Goal: Transaction & Acquisition: Purchase product/service

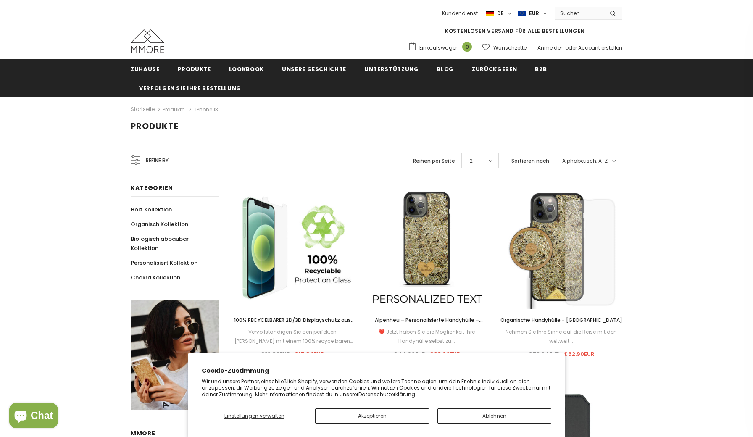
click at [388, 414] on button "Akzeptieren" at bounding box center [372, 415] width 114 height 15
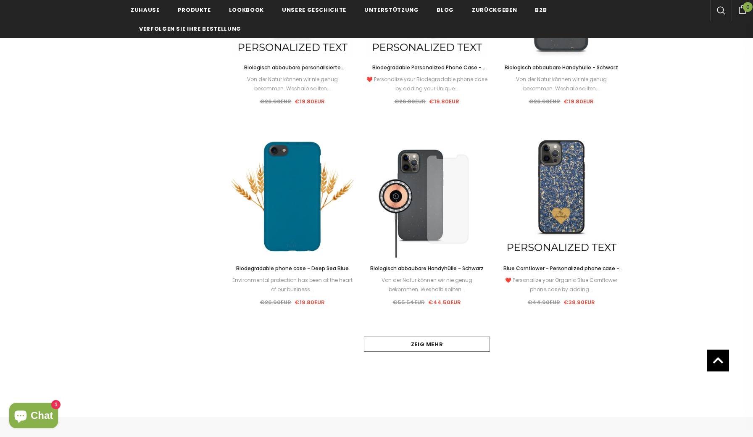
scroll to position [655, 0]
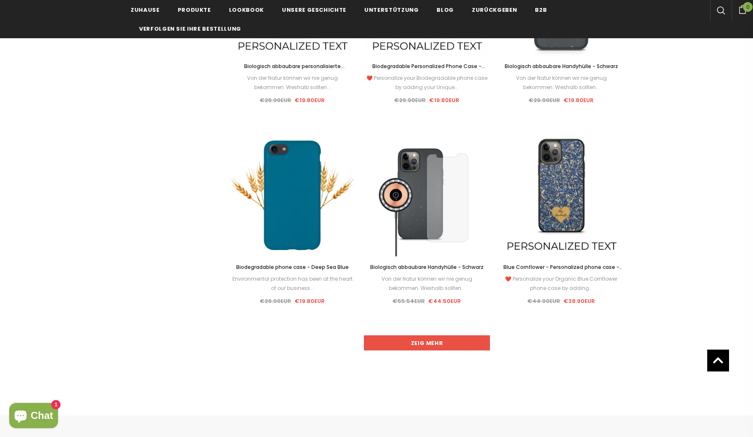
click at [441, 342] on link "Zeig mehr" at bounding box center [427, 342] width 126 height 15
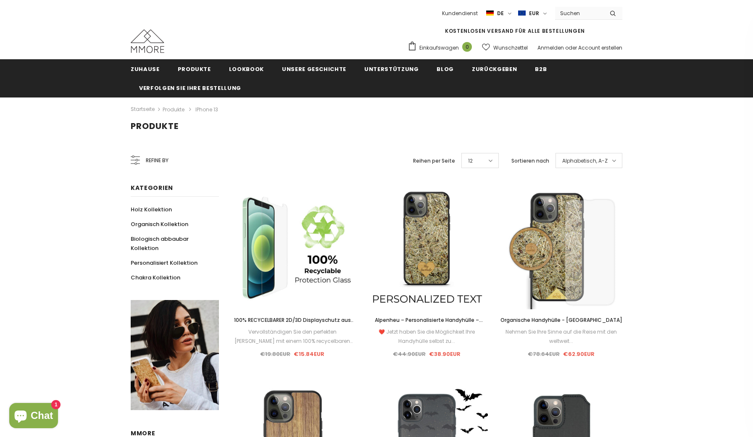
scroll to position [0, 0]
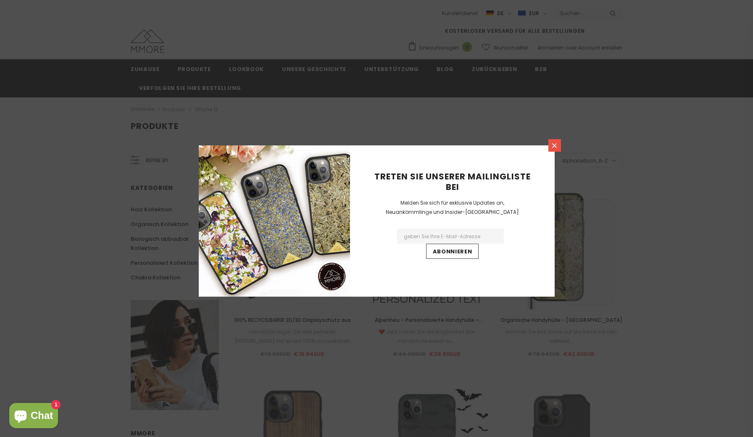
click at [555, 143] on icon at bounding box center [554, 145] width 7 height 7
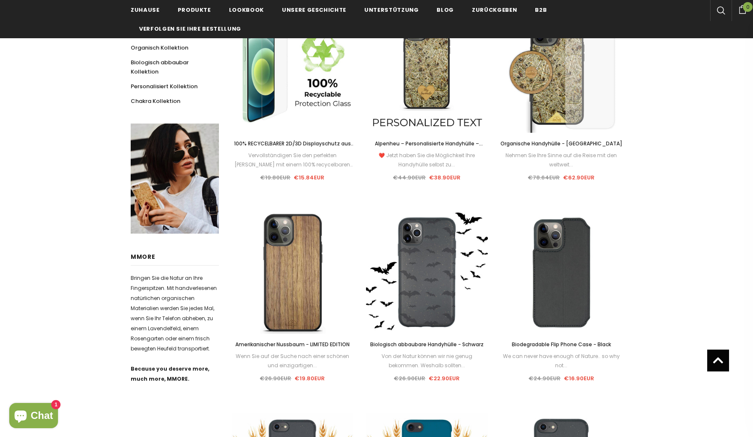
scroll to position [179, 0]
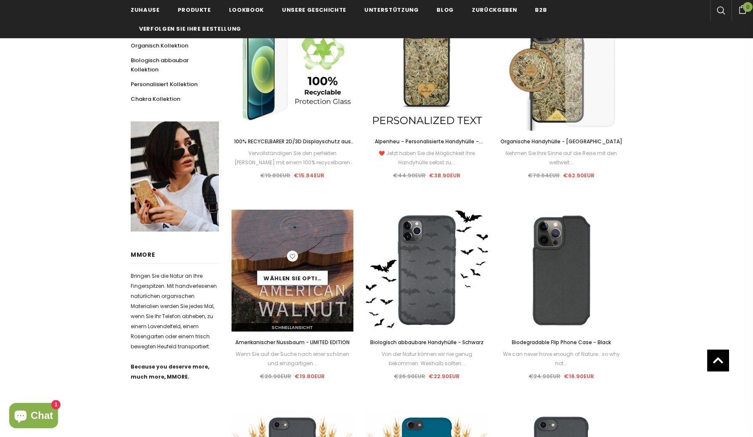
click at [288, 289] on div "Wählen Sie Optionen" at bounding box center [292, 270] width 122 height 40
click at [281, 292] on img at bounding box center [292, 271] width 122 height 122
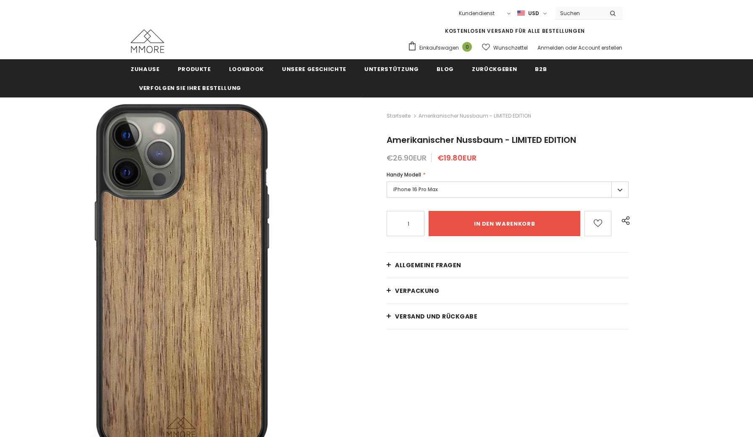
click at [424, 190] on label "iPhone 16 Pro Max" at bounding box center [507, 189] width 242 height 16
click at [622, 193] on label "iPhone 16 Pro Max" at bounding box center [507, 189] width 242 height 16
click at [620, 189] on label "iPhone 16 Pro Max" at bounding box center [507, 189] width 242 height 16
click at [542, 161] on div "€26.90EUR €19.80EUR" at bounding box center [507, 158] width 242 height 8
click at [573, 12] on input "Search Site" at bounding box center [579, 13] width 48 height 12
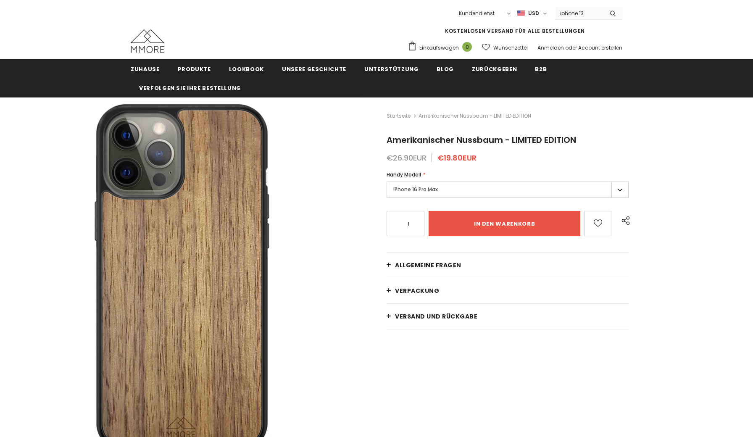
type input "iphone 13"
click at [613, 13] on button "submit" at bounding box center [612, 13] width 19 height 13
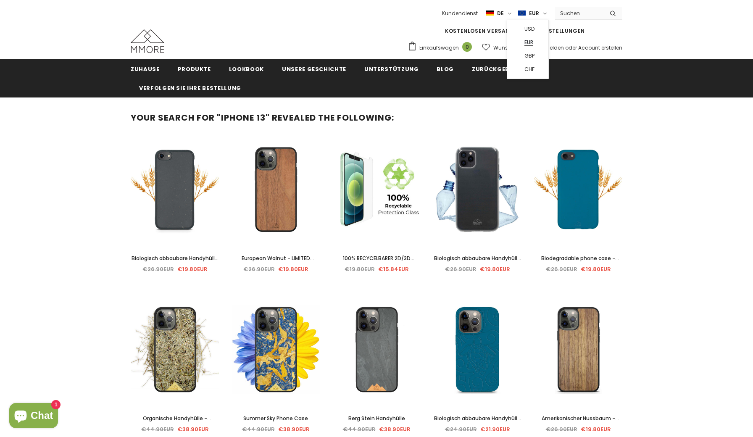
click at [530, 43] on span "EUR" at bounding box center [528, 42] width 9 height 6
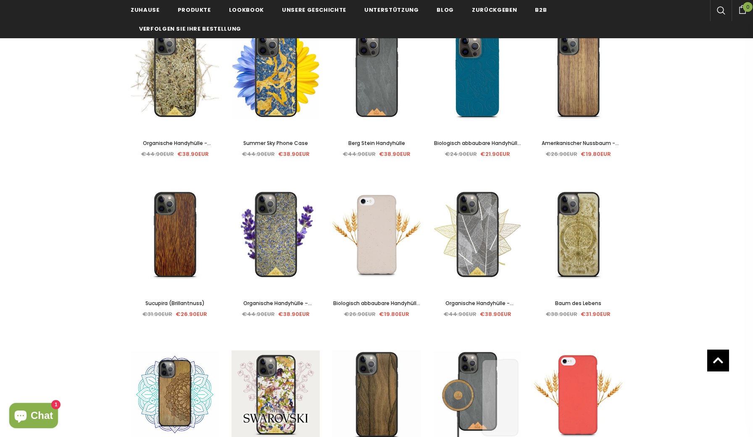
scroll to position [265, 0]
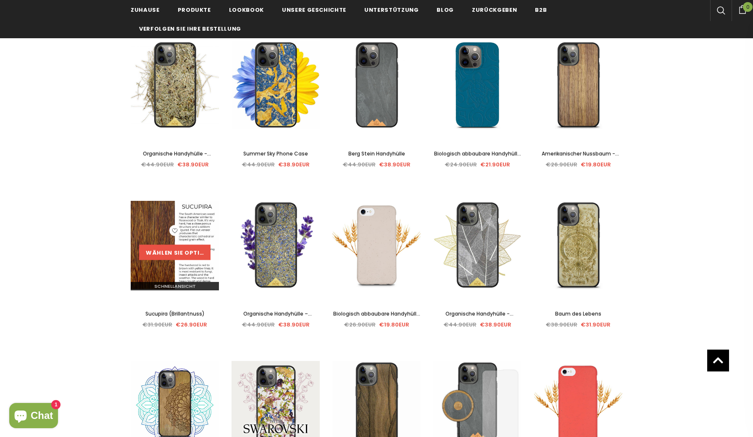
click at [168, 250] on link "Wählen Sie Optionen" at bounding box center [174, 251] width 71 height 15
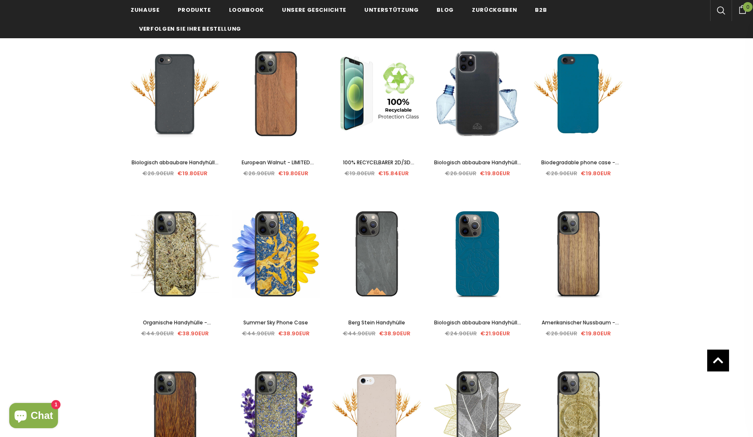
scroll to position [89, 0]
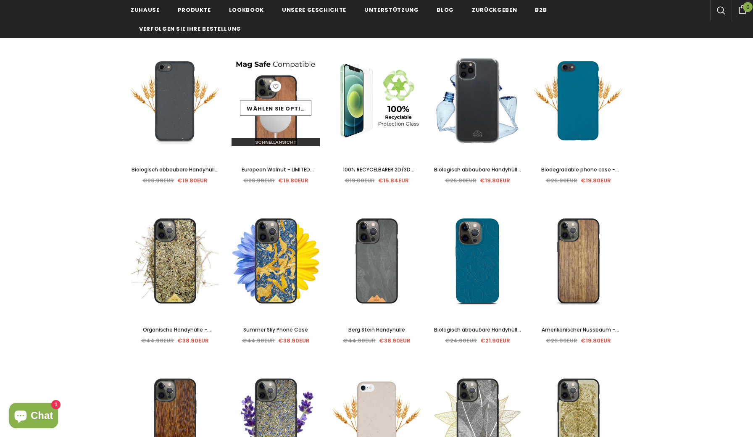
click at [287, 124] on img at bounding box center [275, 100] width 88 height 91
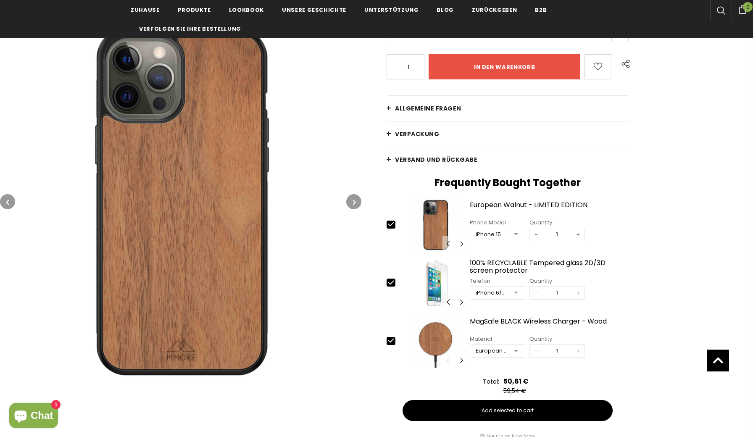
scroll to position [160, 0]
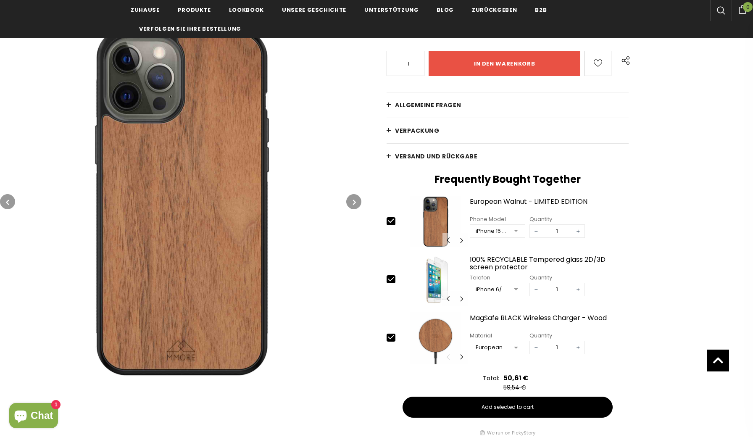
click at [517, 350] on div at bounding box center [515, 348] width 17 height 13
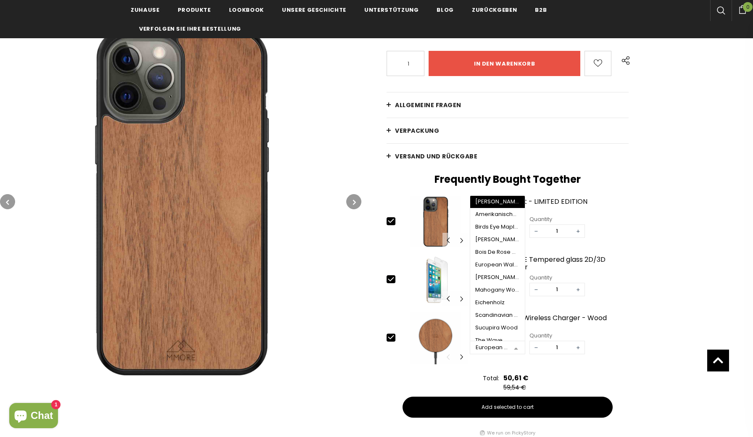
click at [517, 350] on div at bounding box center [515, 348] width 17 height 13
click at [515, 289] on div at bounding box center [515, 290] width 17 height 13
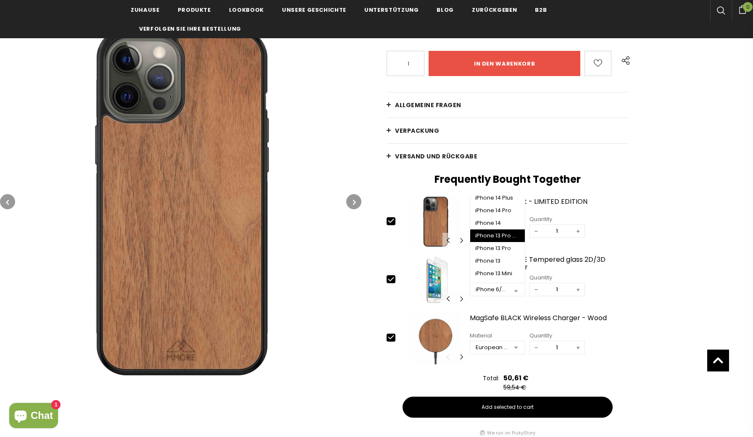
scroll to position [118, 0]
click at [502, 259] on div "iPhone 13" at bounding box center [497, 260] width 45 height 7
click at [498, 230] on div "iPhone 15 Pro Max" at bounding box center [492, 231] width 32 height 8
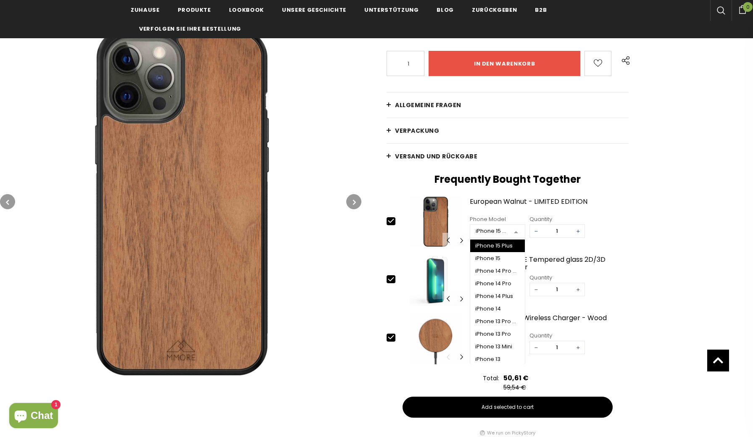
scroll to position [88, 0]
click at [499, 356] on div "iPhone 13" at bounding box center [497, 358] width 45 height 7
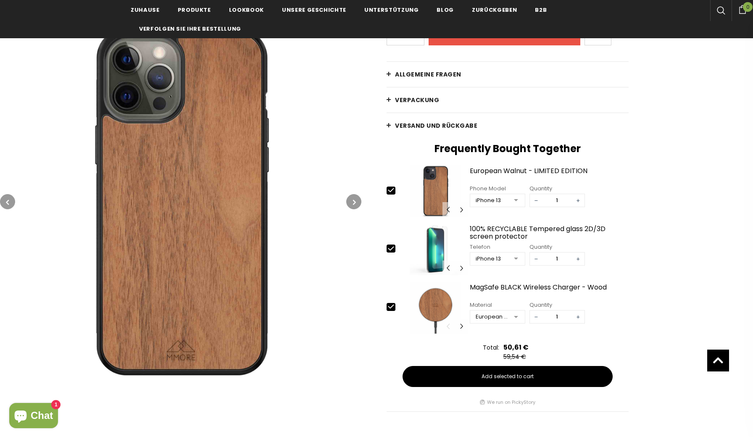
scroll to position [197, 0]
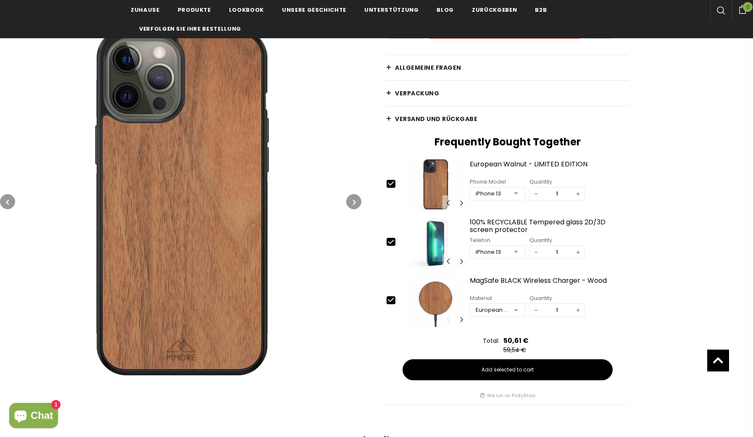
click at [518, 310] on div at bounding box center [515, 310] width 17 height 13
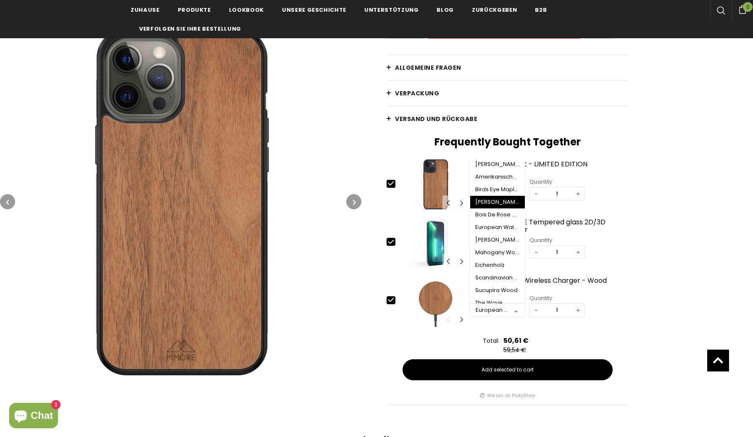
click at [503, 200] on div "[PERSON_NAME]" at bounding box center [497, 202] width 45 height 7
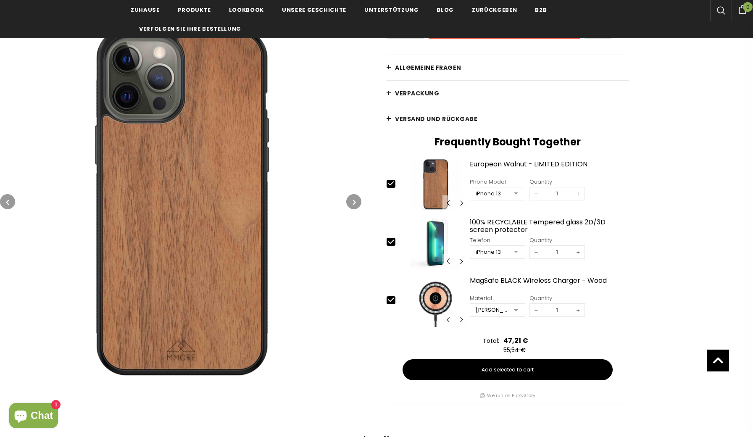
click at [514, 308] on div at bounding box center [515, 310] width 17 height 13
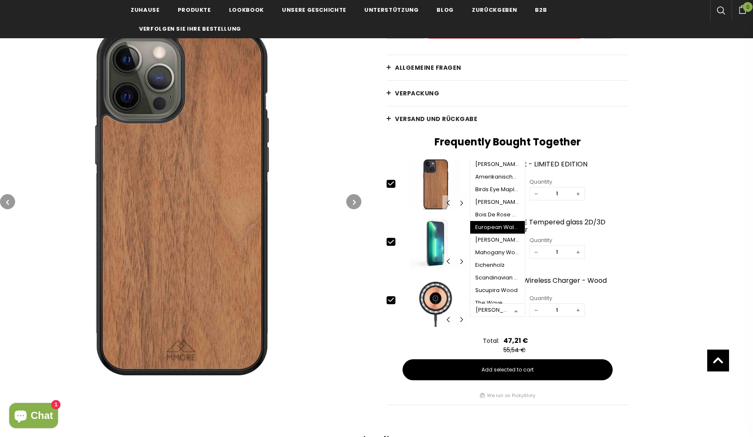
click at [498, 225] on div "European Walnut Wood" at bounding box center [497, 227] width 45 height 7
click at [518, 313] on div at bounding box center [515, 310] width 17 height 13
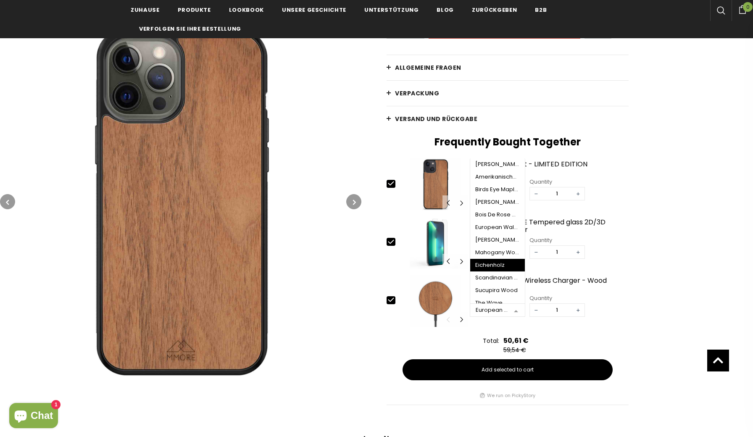
click at [502, 263] on div "Eichenholz" at bounding box center [497, 265] width 45 height 7
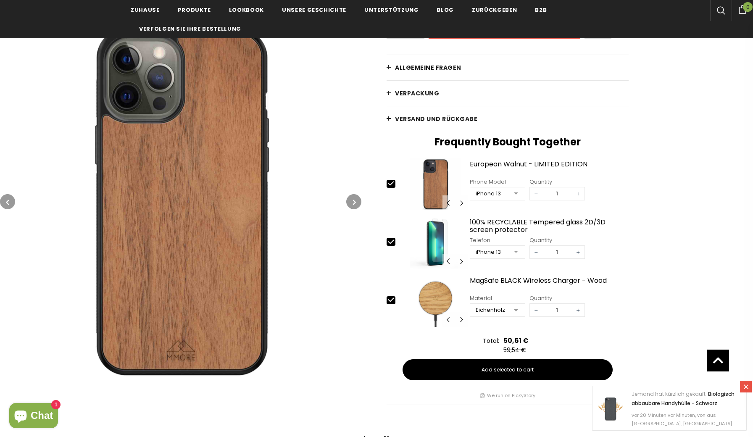
click at [518, 309] on div at bounding box center [515, 310] width 17 height 13
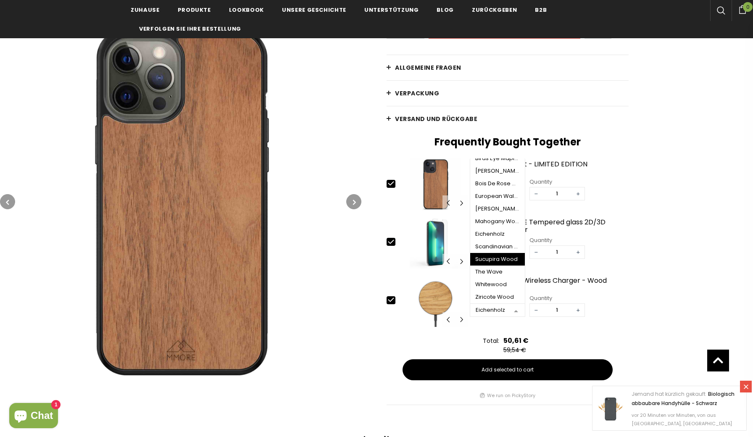
scroll to position [31, 0]
click at [502, 273] on div "The Wave" at bounding box center [497, 271] width 45 height 7
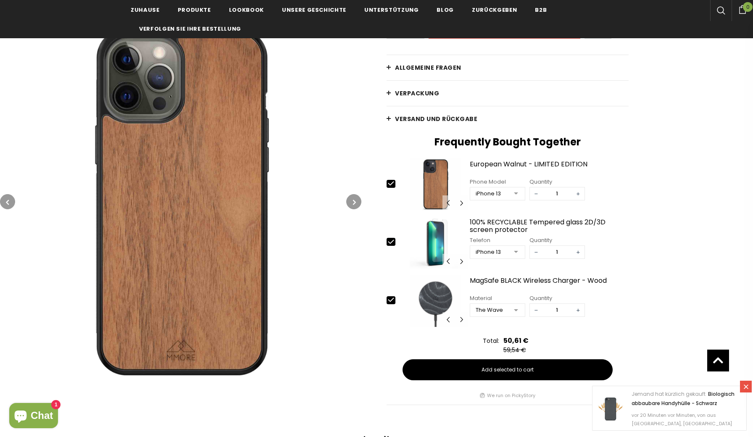
click at [517, 310] on div at bounding box center [515, 310] width 17 height 13
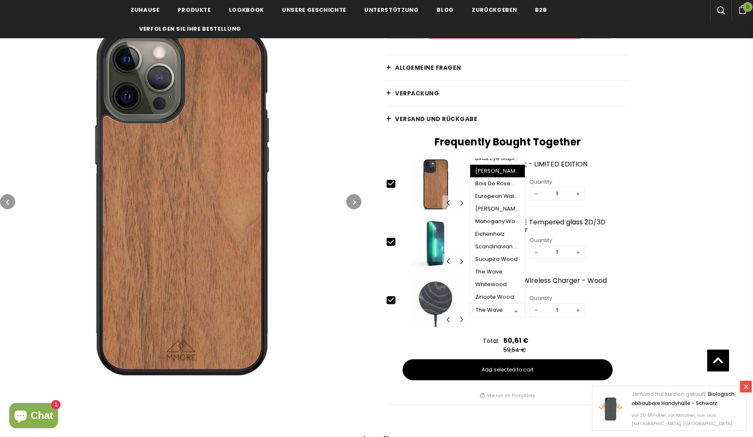
click at [497, 174] on div "[PERSON_NAME]" at bounding box center [497, 171] width 45 height 7
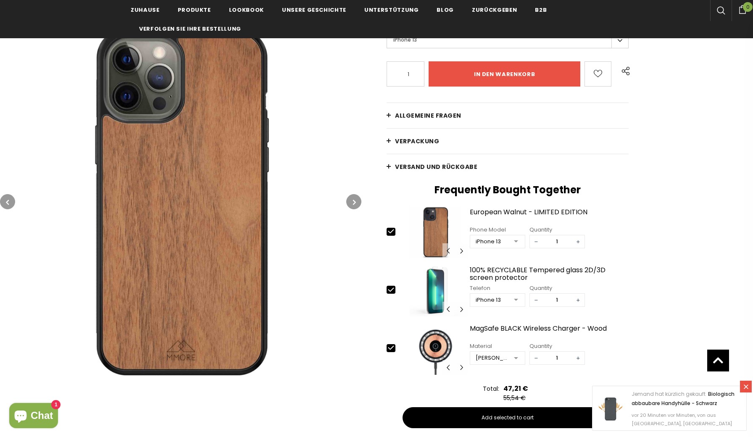
scroll to position [247, 0]
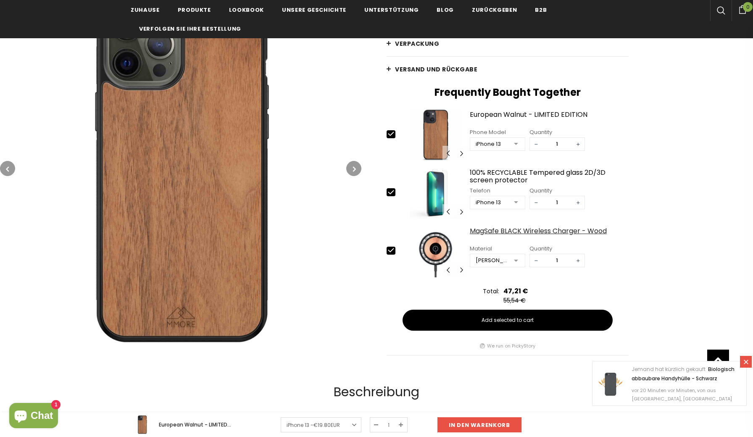
click at [495, 231] on div "MagSafe BLACK Wireless Charger - Wood" at bounding box center [549, 234] width 159 height 15
click at [474, 229] on div "MagSafe BLACK Wireless Charger - Wood" at bounding box center [549, 234] width 159 height 15
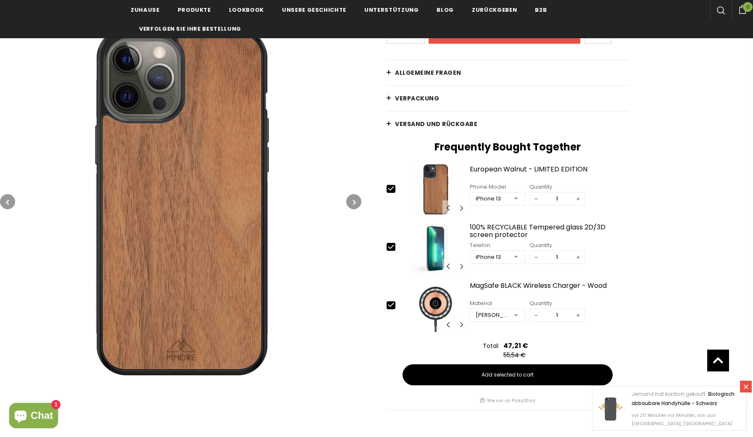
scroll to position [195, 0]
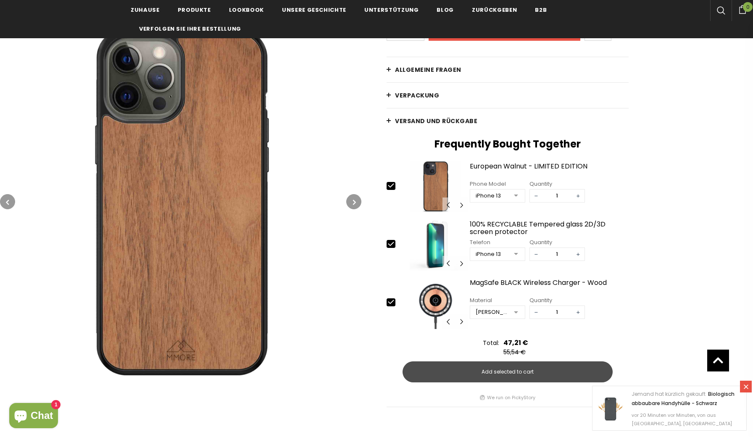
click at [510, 373] on span "Add selected to cart" at bounding box center [507, 372] width 52 height 8
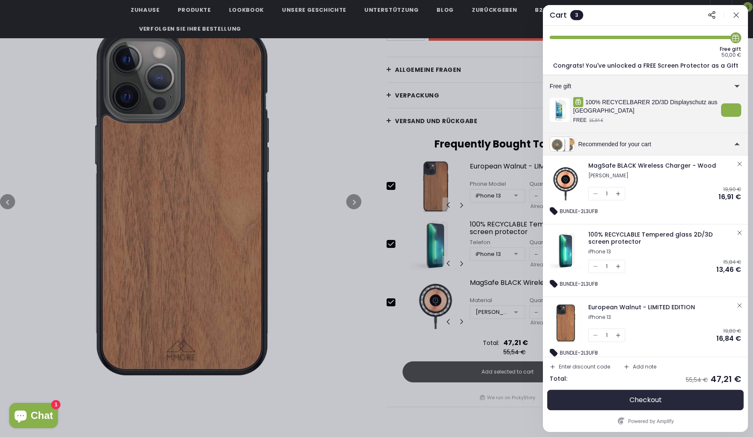
click at [640, 400] on span "Checkout" at bounding box center [645, 400] width 32 height 8
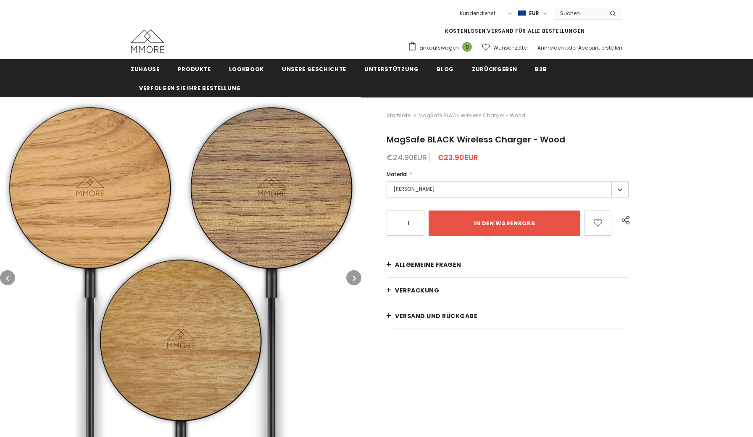
click at [438, 187] on label "[PERSON_NAME]" at bounding box center [507, 189] width 242 height 16
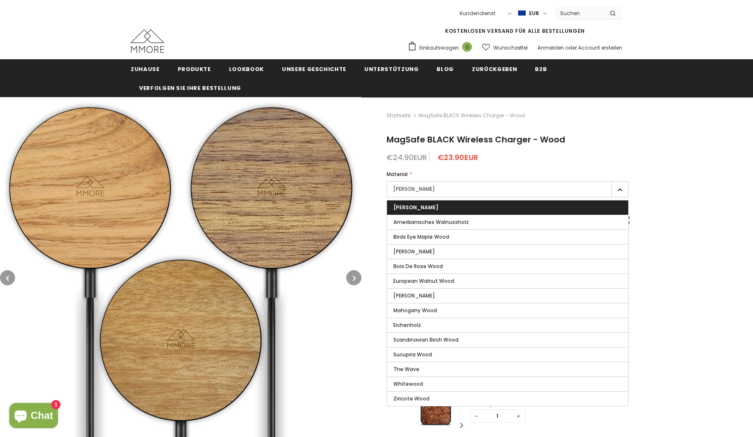
type input "0"
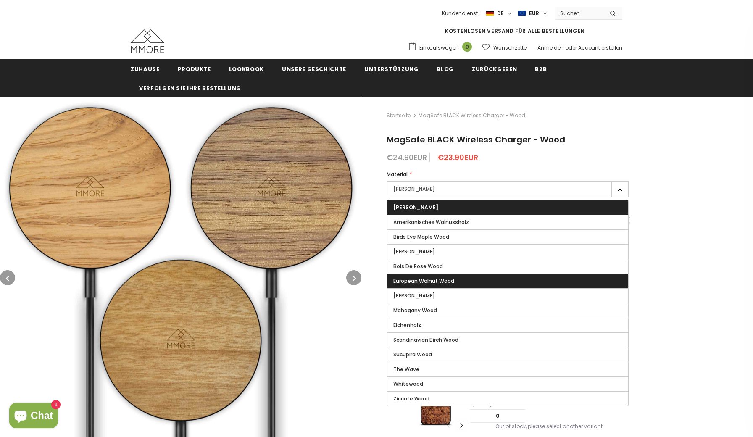
click at [442, 281] on span "European Walnut Wood" at bounding box center [423, 280] width 61 height 7
click at [0, 0] on input "European Walnut Wood" at bounding box center [0, 0] width 0 height 0
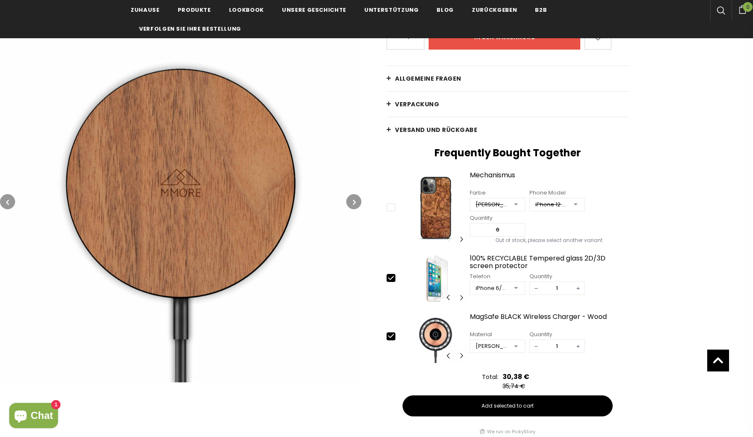
scroll to position [190, 0]
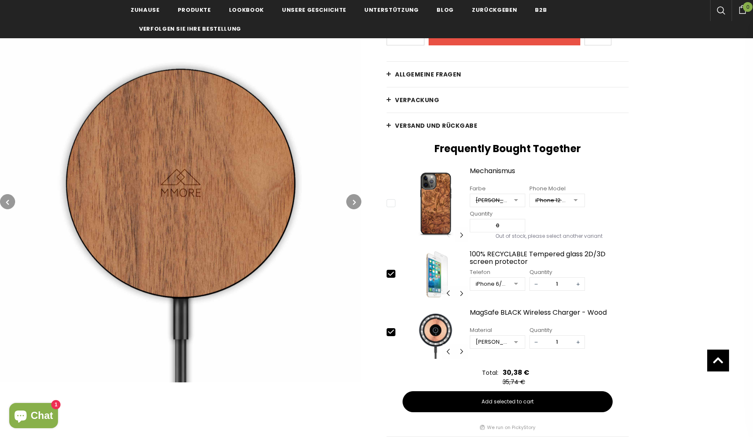
click at [354, 200] on icon "button" at bounding box center [354, 202] width 3 height 8
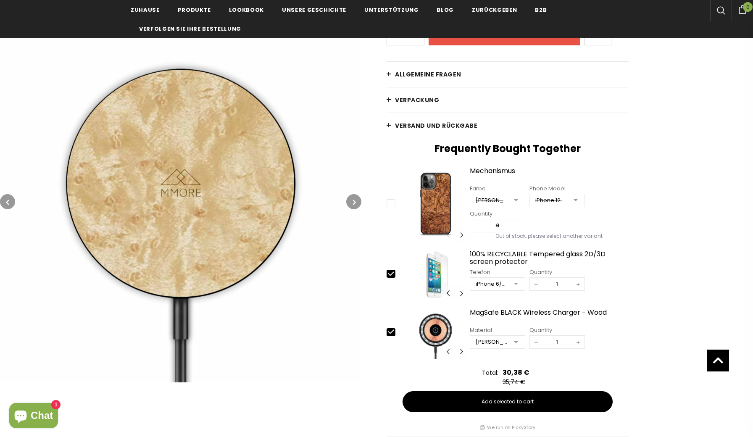
click at [354, 200] on icon "button" at bounding box center [354, 202] width 3 height 8
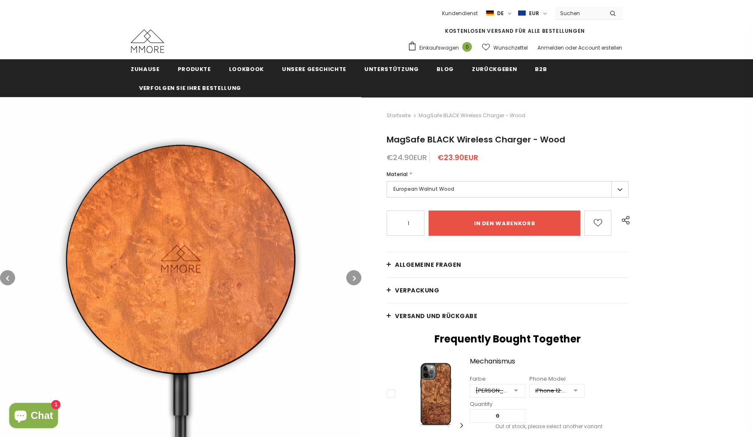
scroll to position [0, 0]
click at [468, 190] on label "European Walnut Wood" at bounding box center [507, 189] width 242 height 16
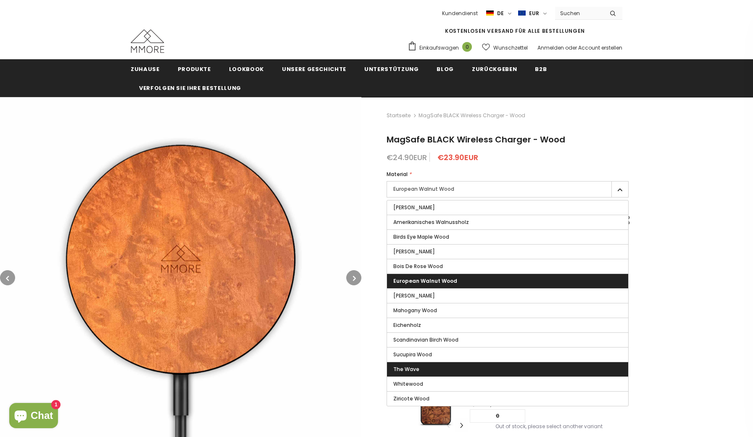
click at [449, 367] on label "The Wave" at bounding box center [507, 369] width 241 height 14
click at [0, 0] on input "The Wave" at bounding box center [0, 0] width 0 height 0
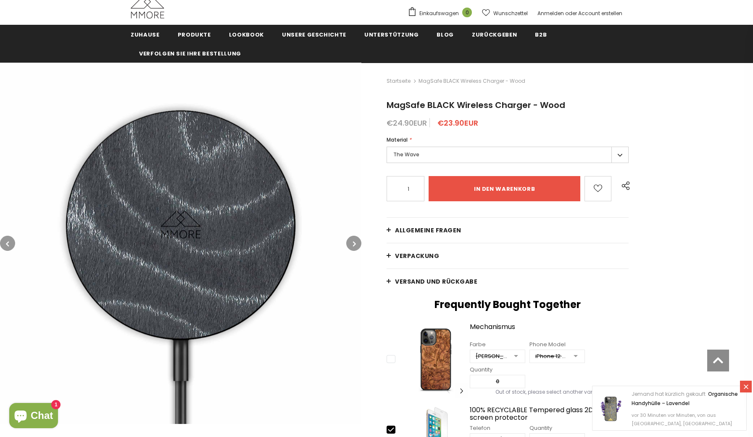
scroll to position [23, 0]
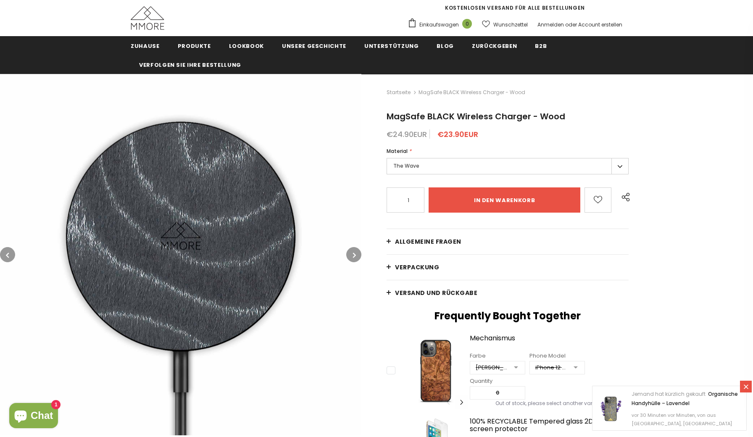
click at [417, 168] on label "The Wave" at bounding box center [507, 166] width 242 height 16
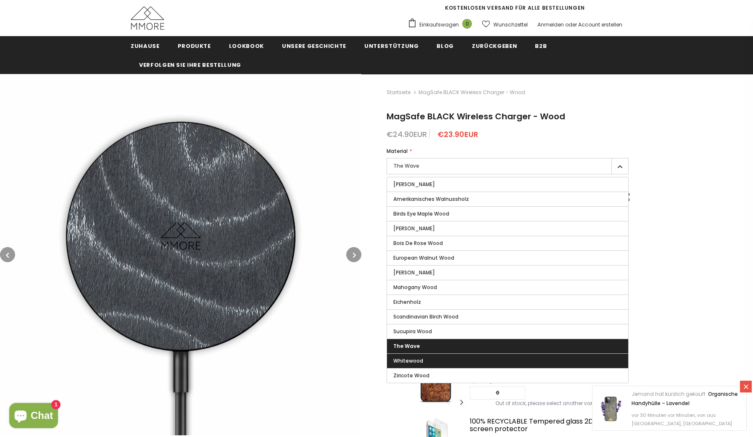
click at [435, 356] on label "Whitewood" at bounding box center [507, 361] width 241 height 14
click at [0, 0] on input "Whitewood" at bounding box center [0, 0] width 0 height 0
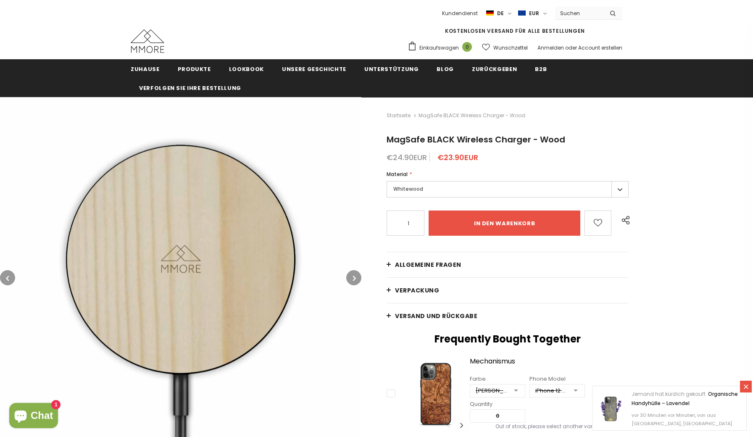
click at [421, 191] on label "Whitewood" at bounding box center [507, 189] width 242 height 16
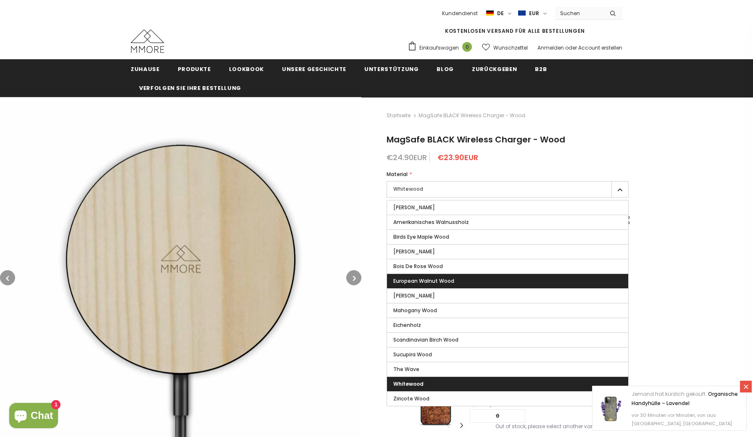
click at [447, 283] on span "European Walnut Wood" at bounding box center [423, 280] width 61 height 7
click at [0, 0] on input "European Walnut Wood" at bounding box center [0, 0] width 0 height 0
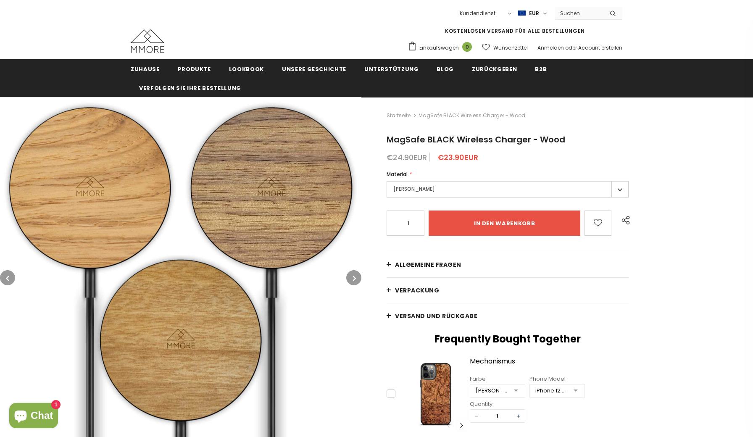
click at [402, 192] on label "[PERSON_NAME]" at bounding box center [507, 189] width 242 height 16
type input "0"
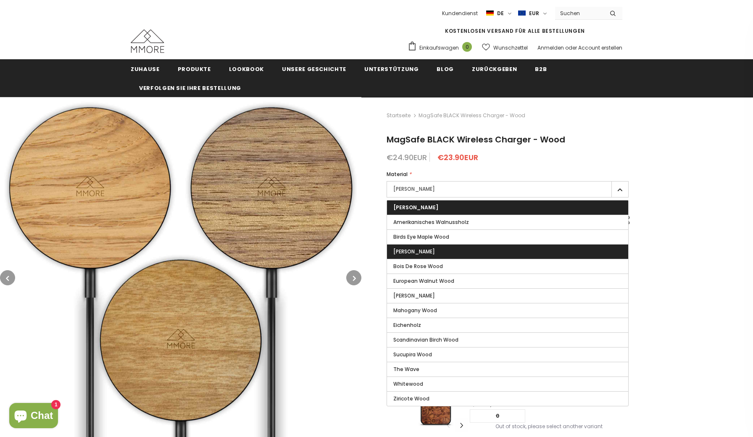
click at [413, 252] on span "[PERSON_NAME]" at bounding box center [414, 251] width 42 height 7
click at [0, 0] on input "[PERSON_NAME]" at bounding box center [0, 0] width 0 height 0
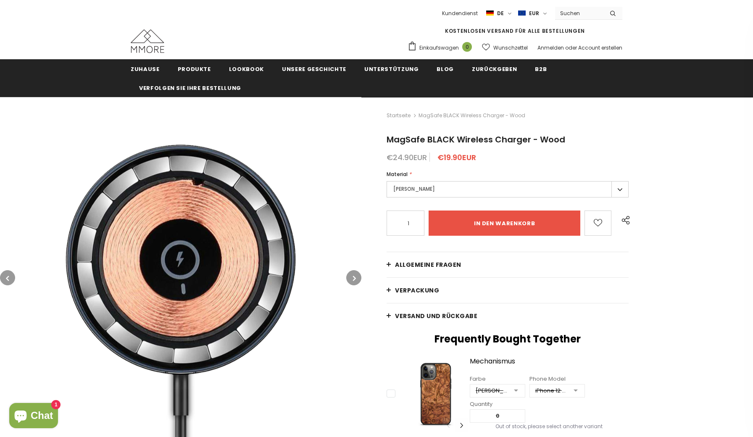
click at [354, 277] on icon "button" at bounding box center [354, 278] width 3 height 8
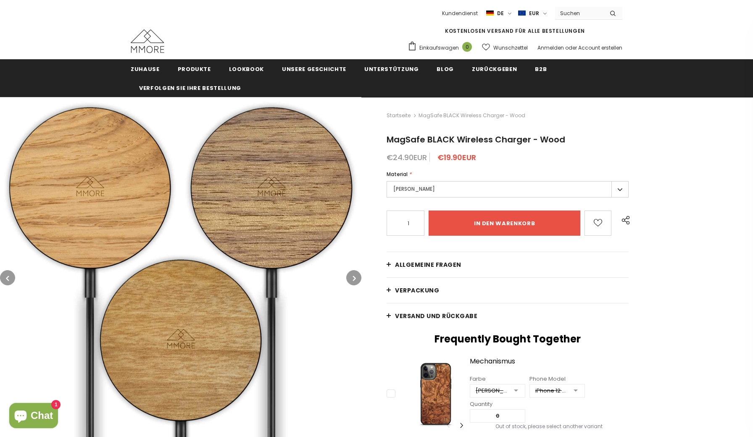
click at [354, 277] on icon "button" at bounding box center [354, 278] width 3 height 8
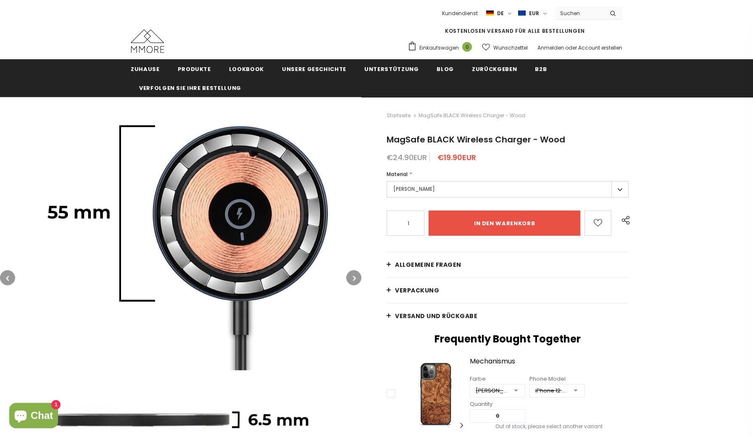
click at [354, 277] on icon "button" at bounding box center [354, 278] width 3 height 8
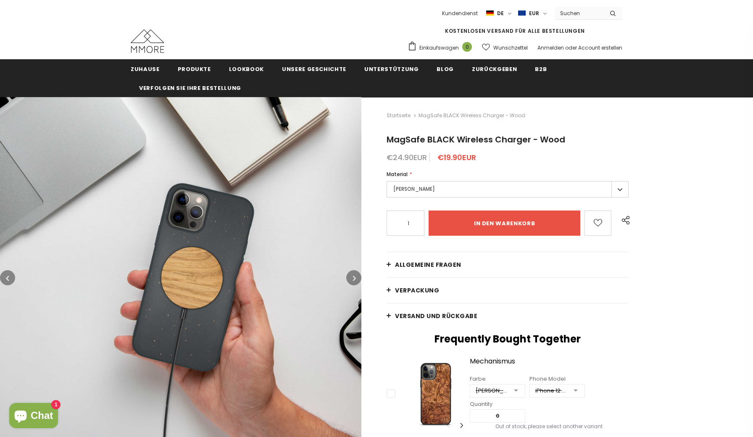
click at [354, 277] on icon "button" at bounding box center [354, 278] width 3 height 8
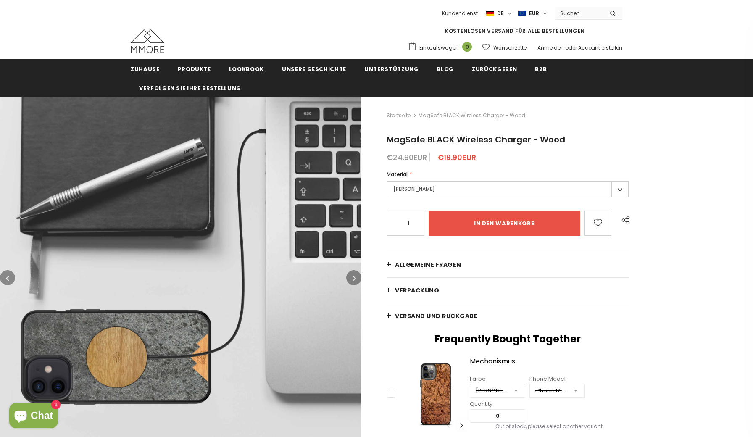
click at [354, 277] on icon "button" at bounding box center [354, 278] width 3 height 8
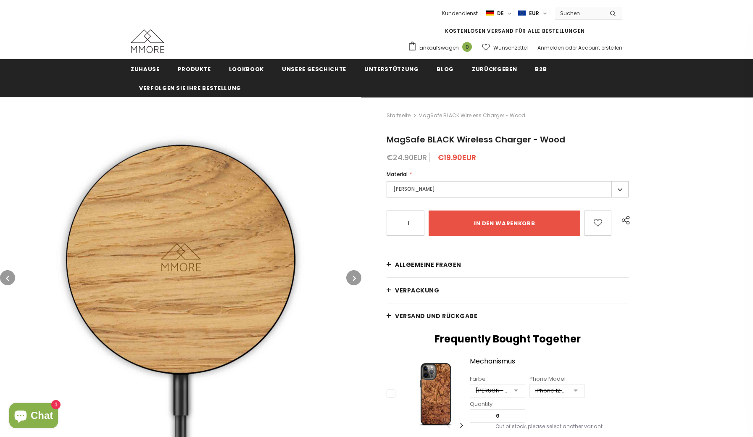
click at [354, 277] on icon "button" at bounding box center [354, 278] width 3 height 8
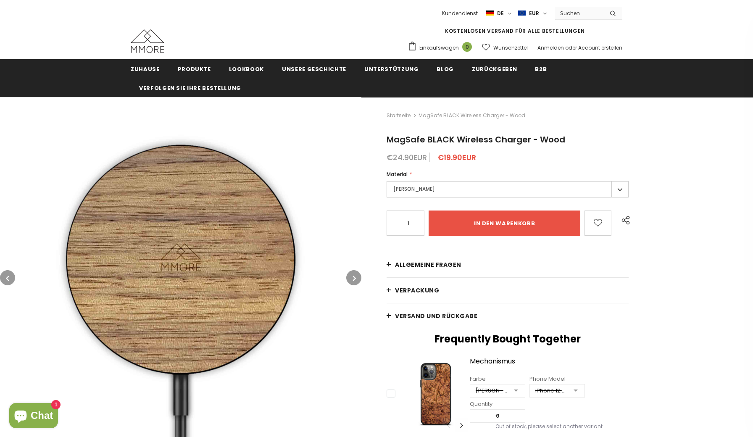
click at [354, 277] on icon "button" at bounding box center [354, 278] width 3 height 8
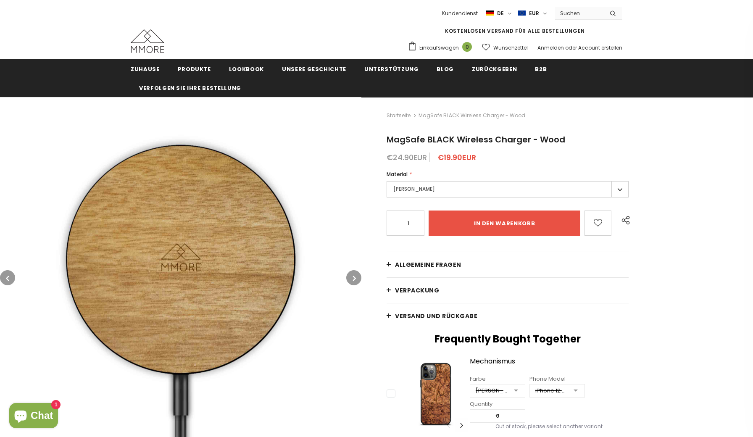
click at [354, 277] on icon "button" at bounding box center [354, 278] width 3 height 8
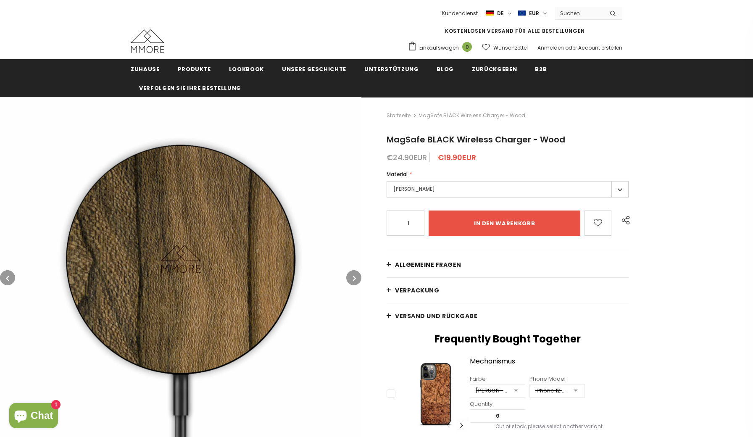
click at [354, 277] on icon "button" at bounding box center [354, 278] width 3 height 8
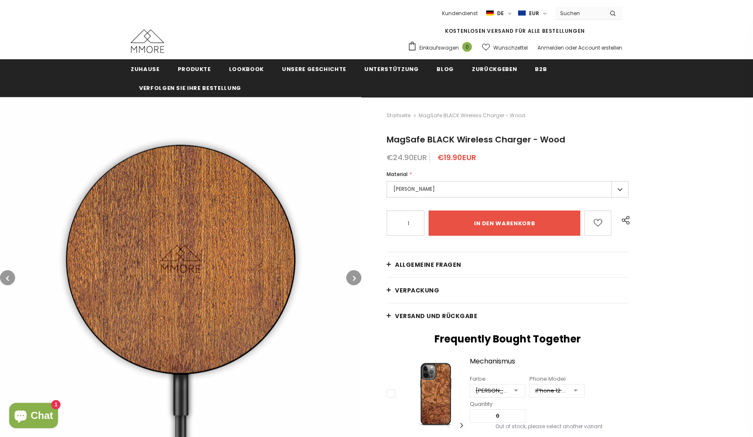
click at [435, 191] on label "[PERSON_NAME]" at bounding box center [507, 189] width 242 height 16
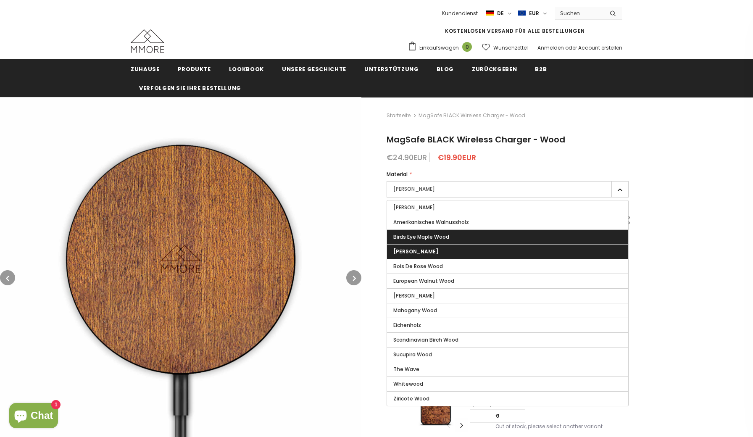
click at [423, 234] on span "Birds Eye Maple Wood" at bounding box center [421, 236] width 56 height 7
click at [0, 0] on input "Birds Eye Maple Wood" at bounding box center [0, 0] width 0 height 0
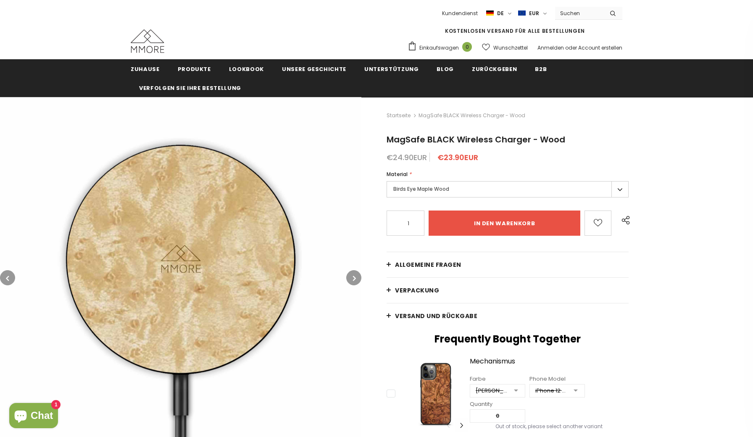
click at [427, 188] on label "Birds Eye Maple Wood" at bounding box center [507, 189] width 242 height 16
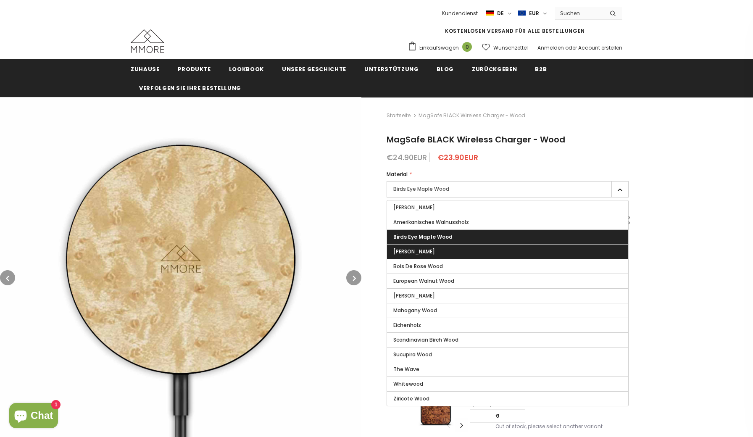
click at [417, 253] on label "[PERSON_NAME]" at bounding box center [507, 251] width 241 height 14
click at [0, 0] on input "[PERSON_NAME]" at bounding box center [0, 0] width 0 height 0
